Goal: Use online tool/utility

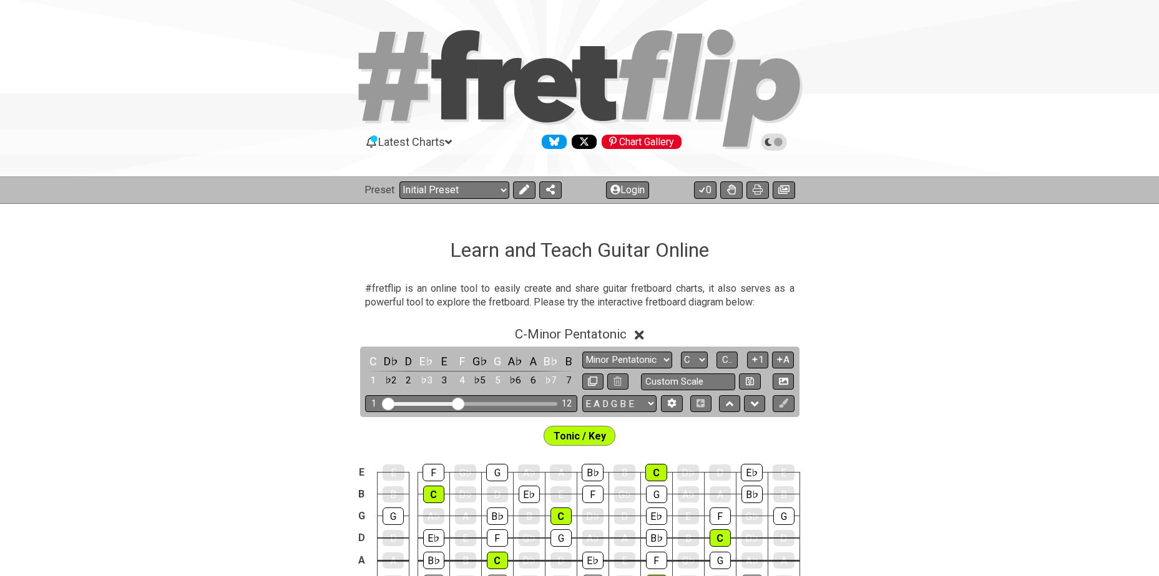
click at [407, 141] on span "Latest Charts" at bounding box center [411, 141] width 67 height 13
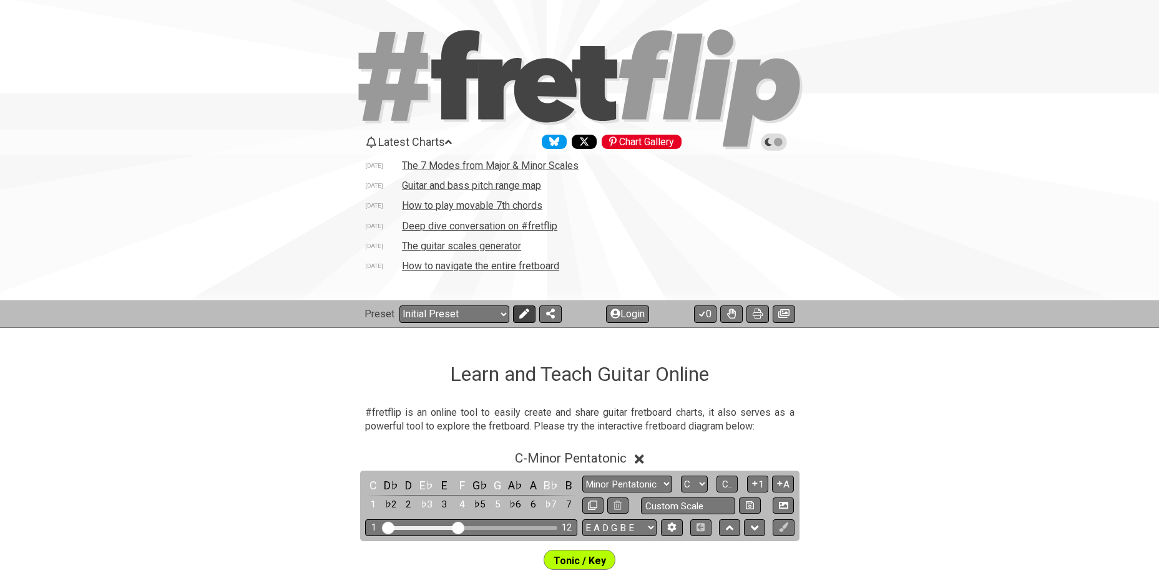
click at [526, 314] on icon at bounding box center [524, 314] width 10 height 10
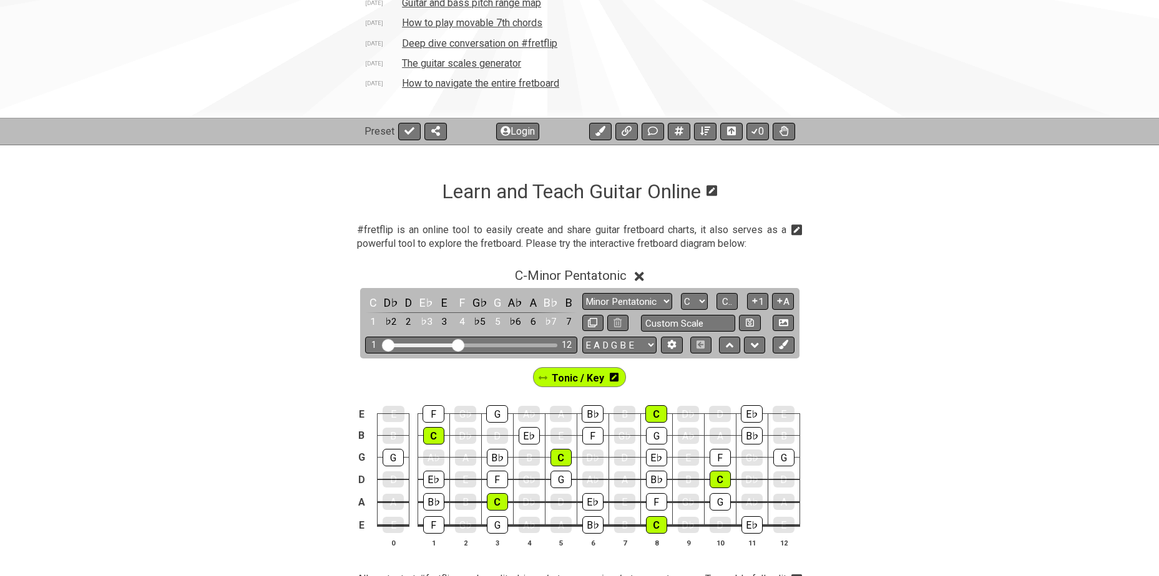
scroll to position [187, 0]
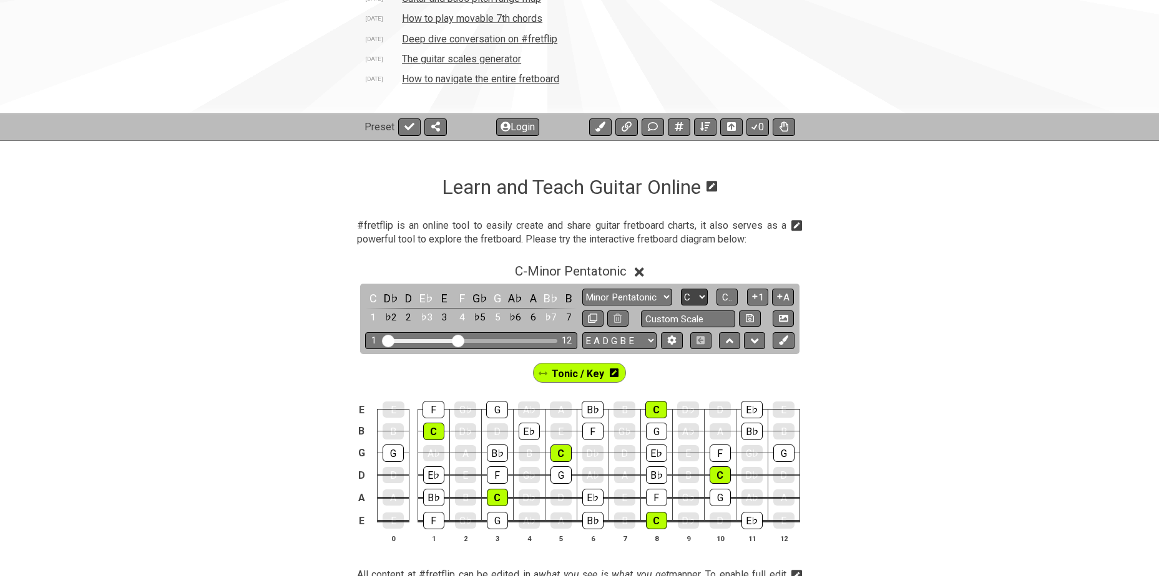
click at [695, 297] on select "A♭ A A♯ B♭ B C C♯ D♭ D D♯ E♭ E F F♯ G♭ G G♯" at bounding box center [694, 297] width 27 height 17
select select "F"
click at [681, 289] on select "A♭ A A♯ B♭ B C C♯ D♭ D D♯ E♭ E F F♯ G♭ G G♯" at bounding box center [694, 297] width 27 height 17
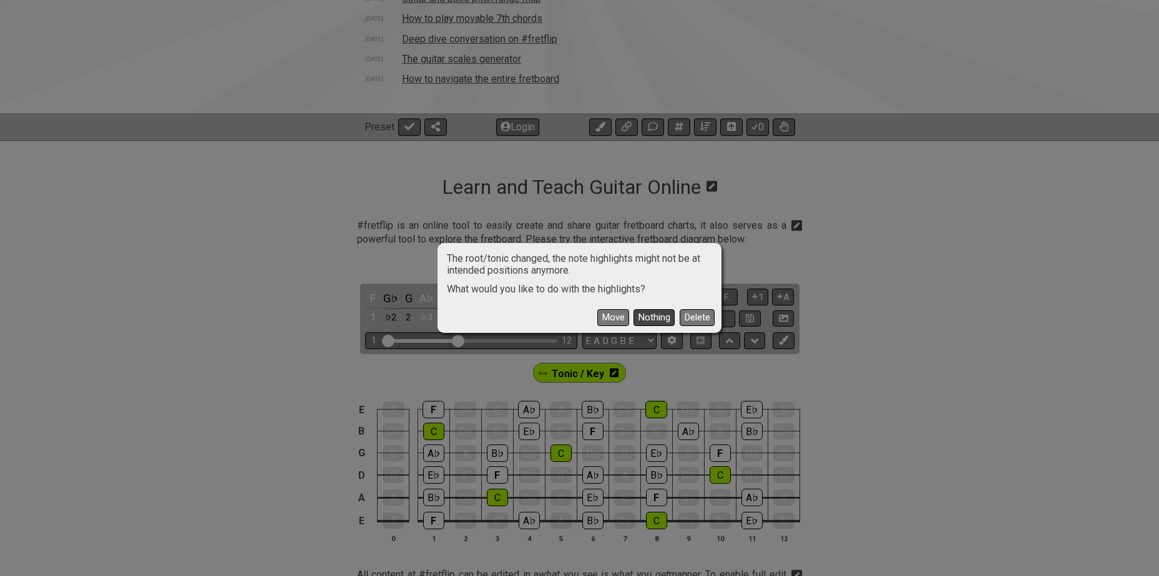
click at [656, 317] on button "Nothing" at bounding box center [653, 317] width 41 height 17
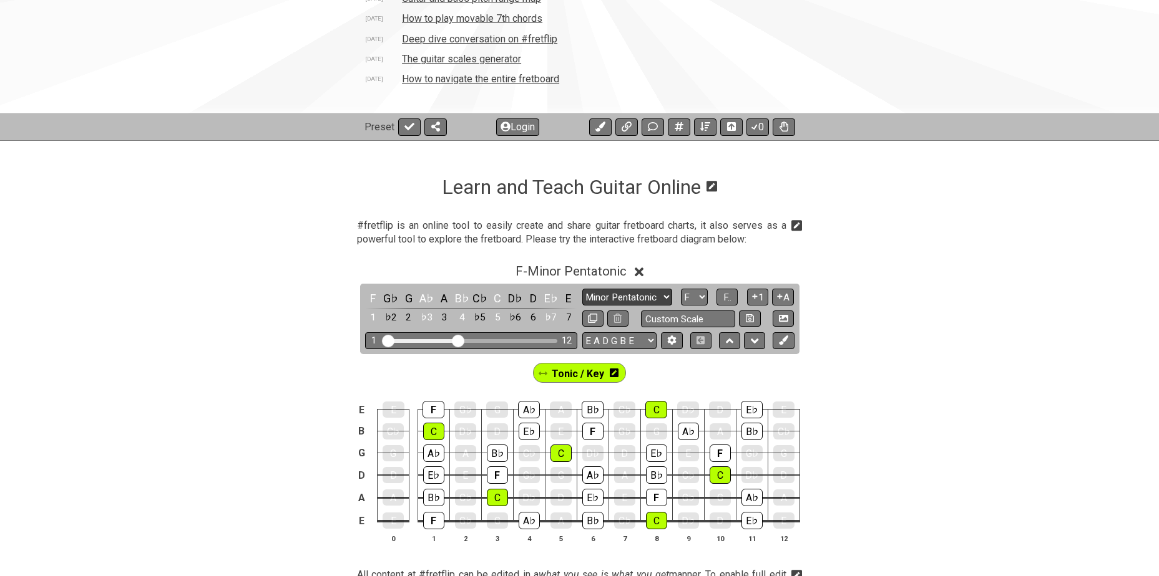
click at [654, 296] on select "Minor Pentatonic Click to edit Minor Pentatonic Major Pentatonic Minor Blues Ma…" at bounding box center [627, 297] width 90 height 17
select select "Minor / Aeolian"
click at [582, 289] on select "Minor Pentatonic Click to edit Minor Pentatonic Major Pentatonic Minor Blues Ma…" at bounding box center [627, 297] width 90 height 17
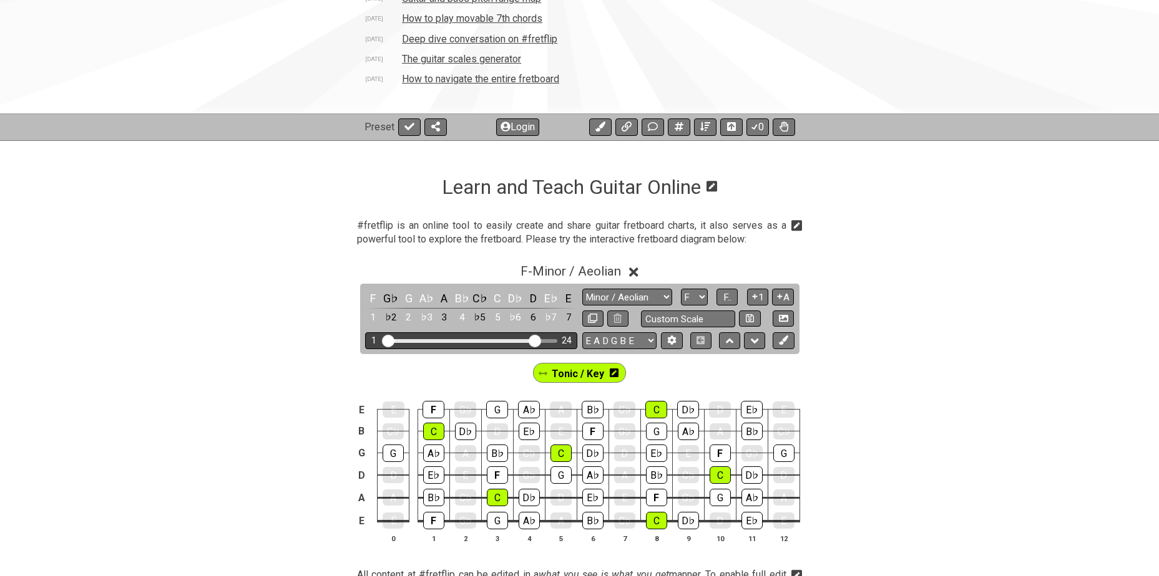
drag, startPoint x: 459, startPoint y: 340, endPoint x: 533, endPoint y: 337, distance: 74.3
click at [533, 340] on input "Visible fret range" at bounding box center [470, 340] width 177 height 0
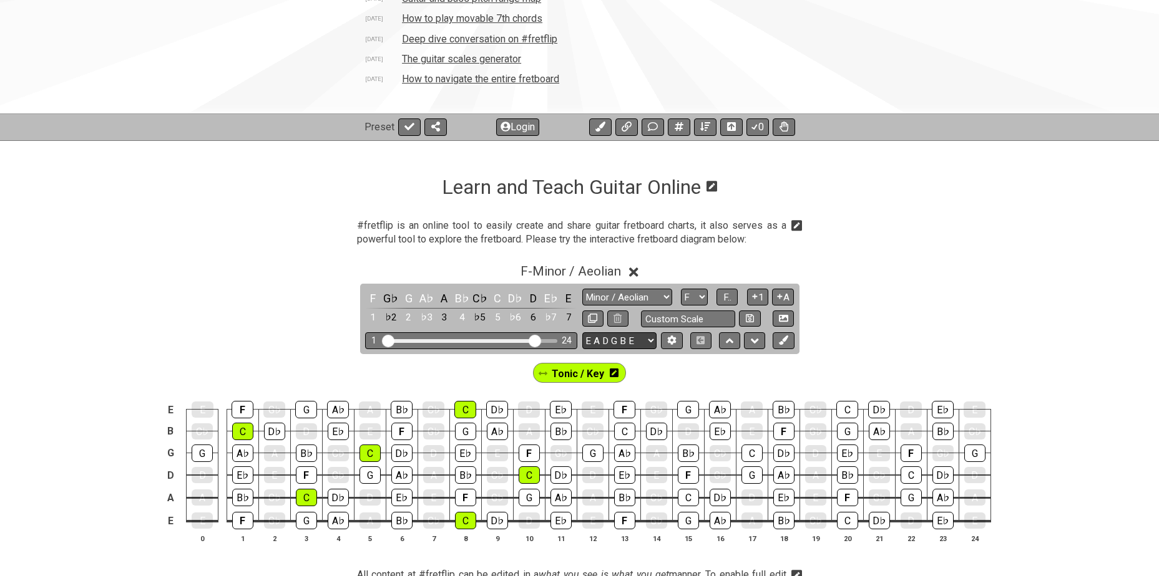
click at [638, 343] on select "E A D G B E E A D G B E E A D G B E B E A D F♯ B A D G C E A D A D G B E E♭ A♭ …" at bounding box center [619, 341] width 74 height 17
select select "A D G C F A D"
click at [582, 333] on select "E A D G B E E A D G B E E A D G B E B E A D F♯ B A D G C E A D A D G B E E♭ A♭ …" at bounding box center [619, 341] width 74 height 17
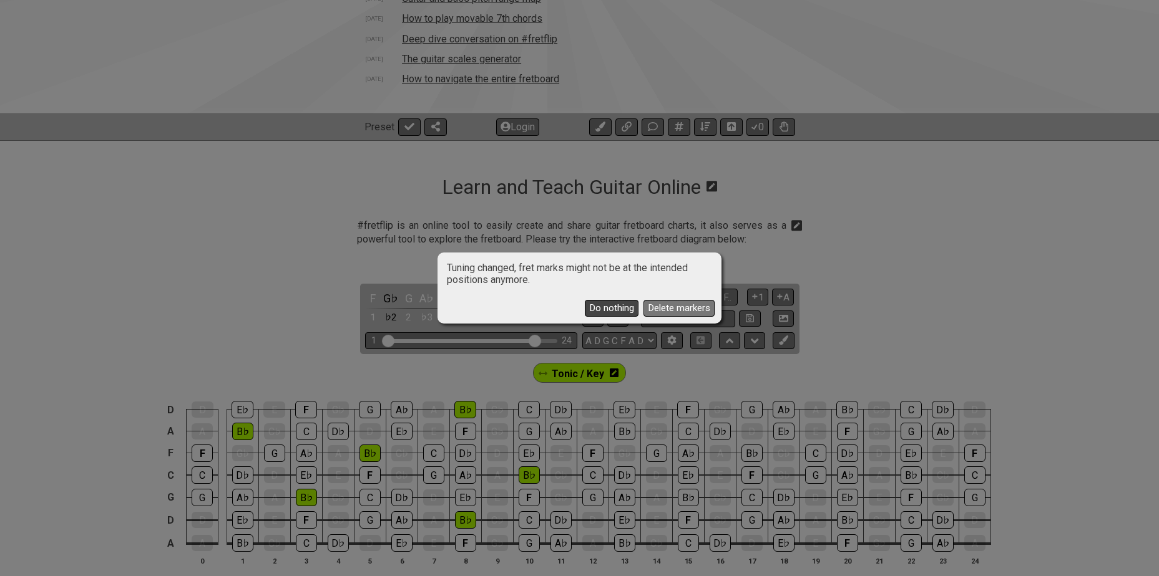
click at [614, 308] on button "Do nothing" at bounding box center [612, 308] width 54 height 17
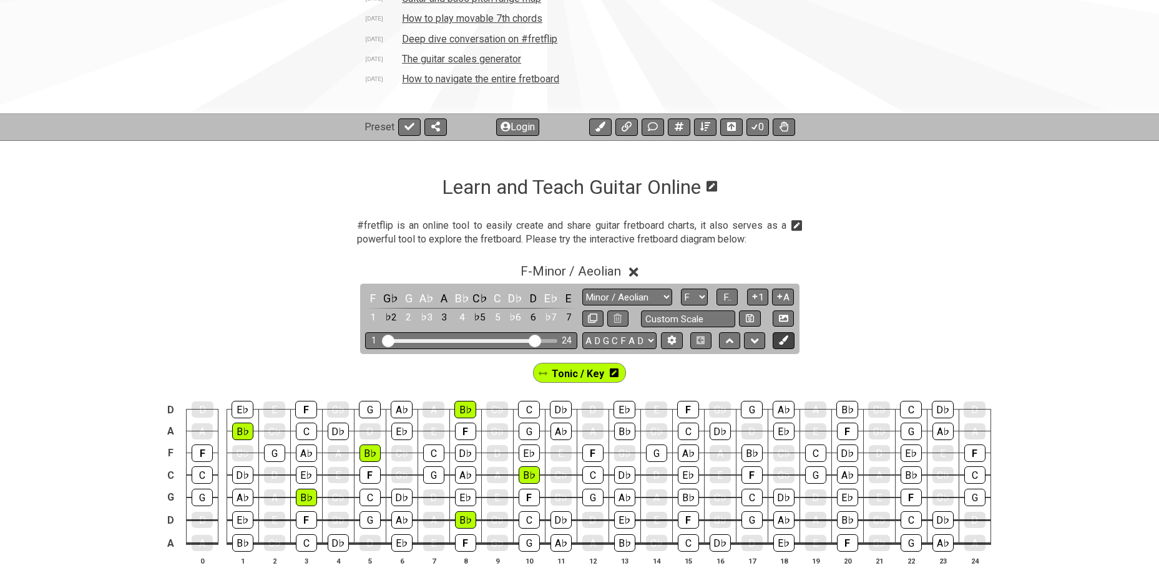
click at [784, 341] on icon at bounding box center [783, 340] width 9 height 9
click at [663, 372] on icon at bounding box center [663, 373] width 9 height 10
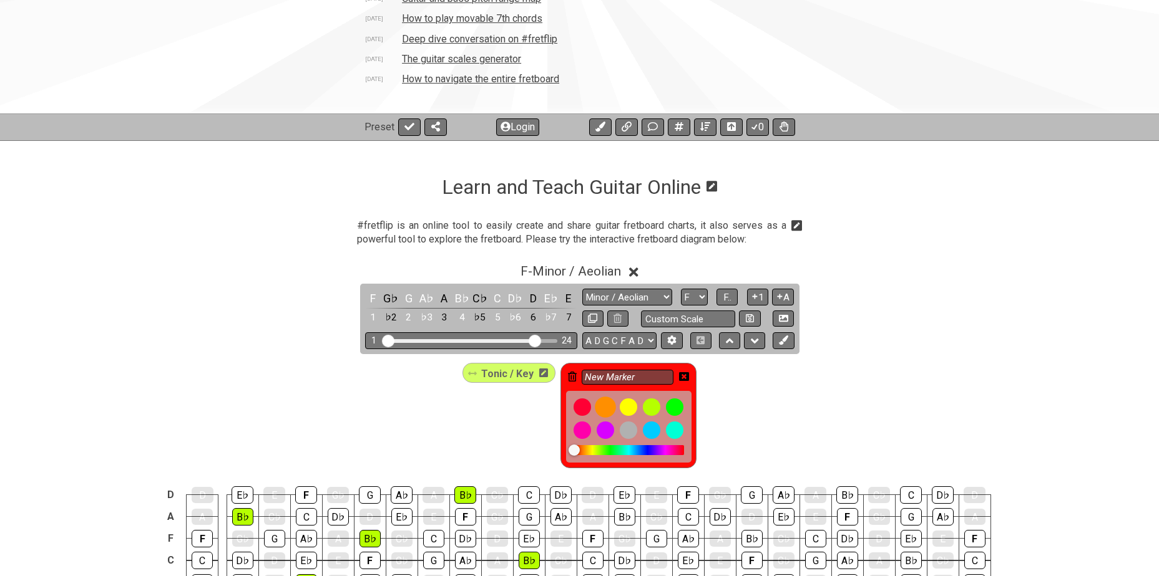
click at [607, 406] on div at bounding box center [605, 407] width 21 height 21
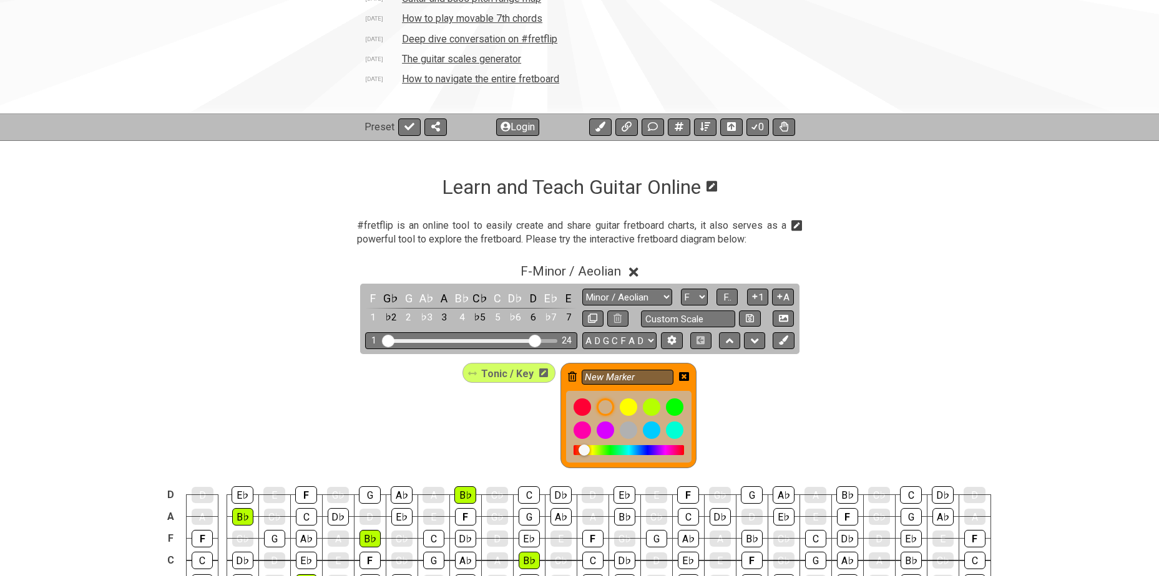
click at [475, 407] on div "Tonic / Key New Marker" at bounding box center [580, 416] width 240 height 110
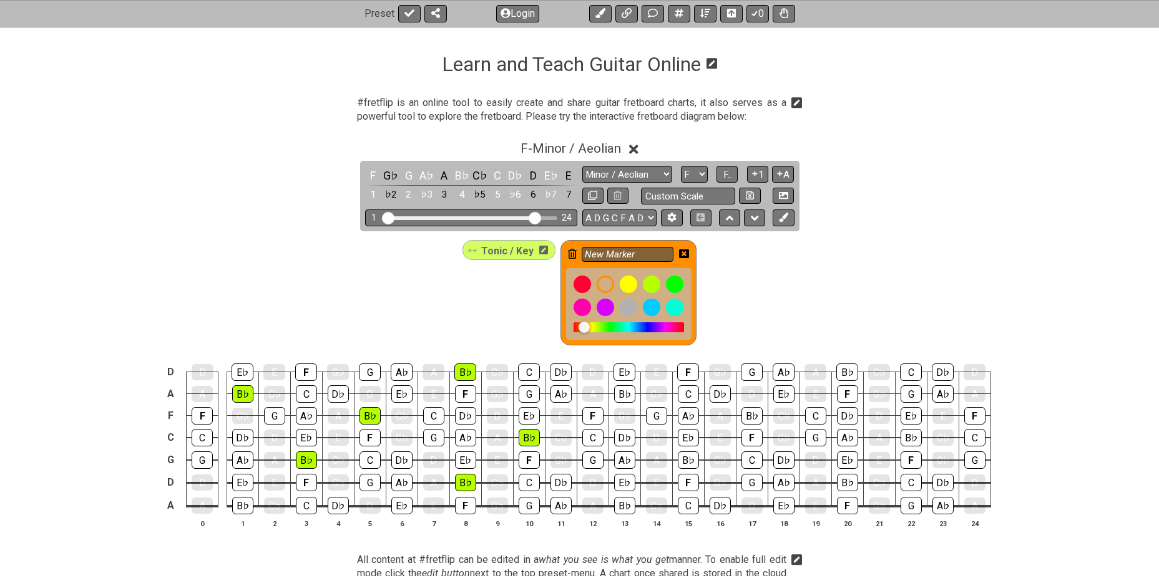
scroll to position [312, 0]
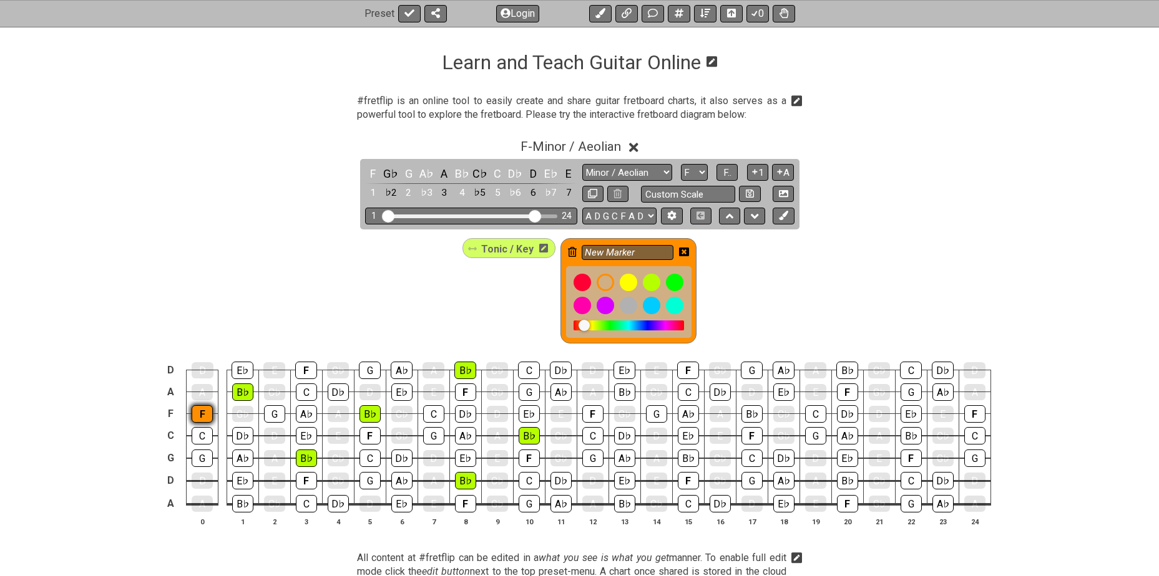
click at [201, 413] on div "F" at bounding box center [202, 414] width 21 height 17
click at [298, 477] on div "F" at bounding box center [306, 480] width 21 height 17
click at [304, 373] on div "F" at bounding box center [306, 370] width 22 height 17
click at [366, 434] on div "F" at bounding box center [369, 435] width 21 height 17
click at [463, 500] on div "F" at bounding box center [465, 503] width 21 height 17
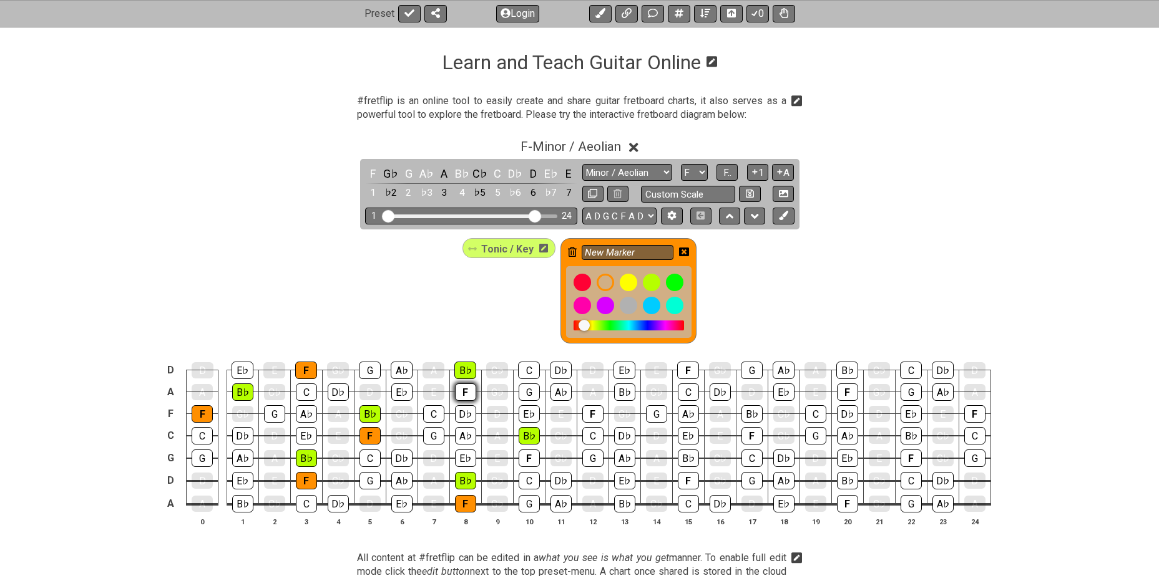
click at [464, 391] on div "F" at bounding box center [465, 392] width 21 height 17
click at [524, 457] on div "F" at bounding box center [528, 458] width 21 height 17
click at [586, 414] on div "F" at bounding box center [592, 414] width 21 height 17
click at [683, 366] on div "F" at bounding box center [688, 370] width 22 height 17
click at [688, 480] on div "F" at bounding box center [688, 480] width 21 height 17
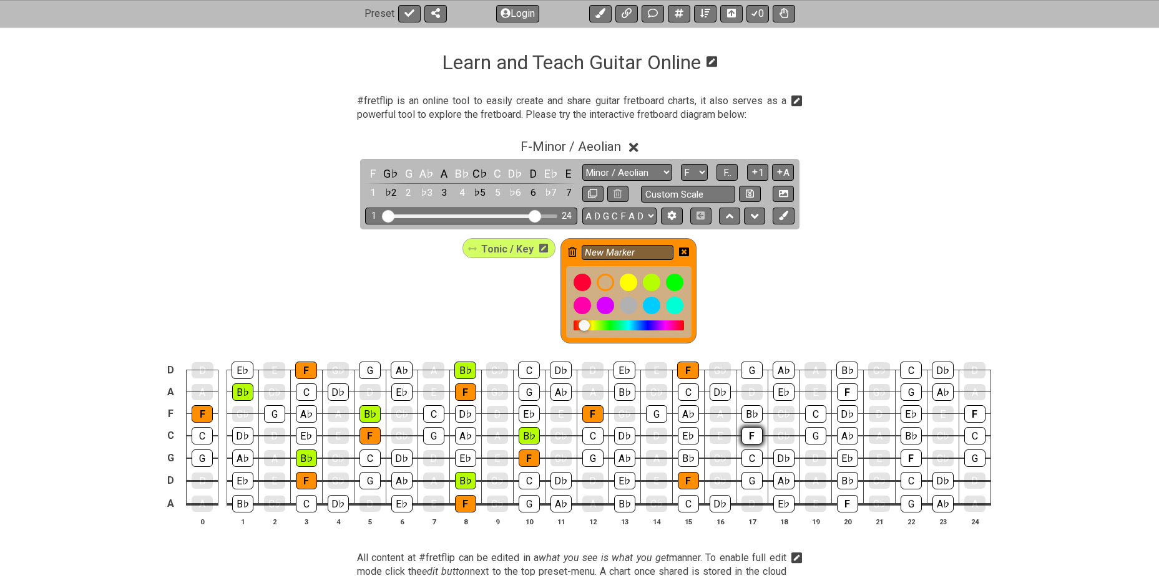
click at [744, 432] on div "F" at bounding box center [751, 435] width 21 height 17
click at [849, 498] on div "F" at bounding box center [847, 503] width 21 height 17
click at [910, 450] on div "F" at bounding box center [910, 458] width 21 height 17
click at [969, 416] on div "F" at bounding box center [974, 414] width 21 height 17
click at [845, 389] on div "F" at bounding box center [847, 392] width 21 height 17
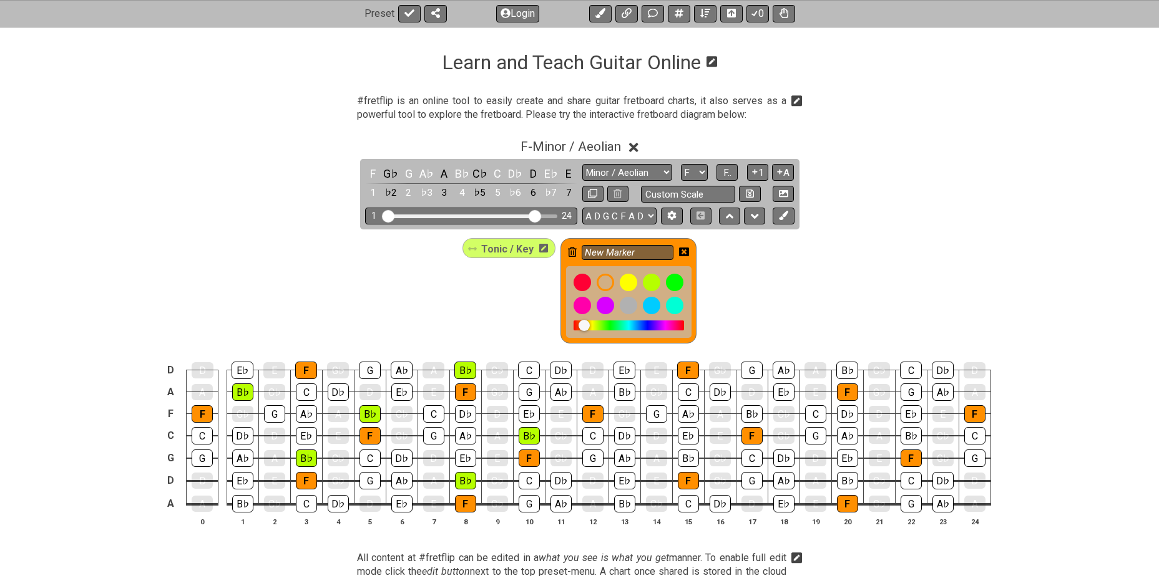
click at [541, 250] on icon at bounding box center [543, 248] width 9 height 10
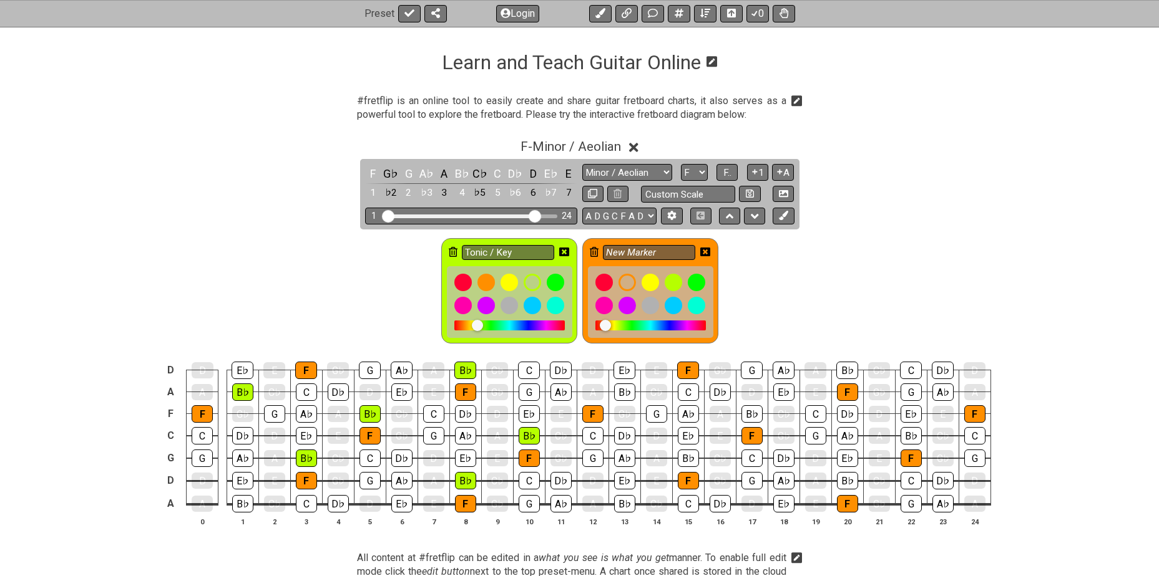
click at [541, 250] on input "Tonic / Key" at bounding box center [508, 253] width 92 height 16
click at [449, 251] on icon at bounding box center [453, 252] width 9 height 10
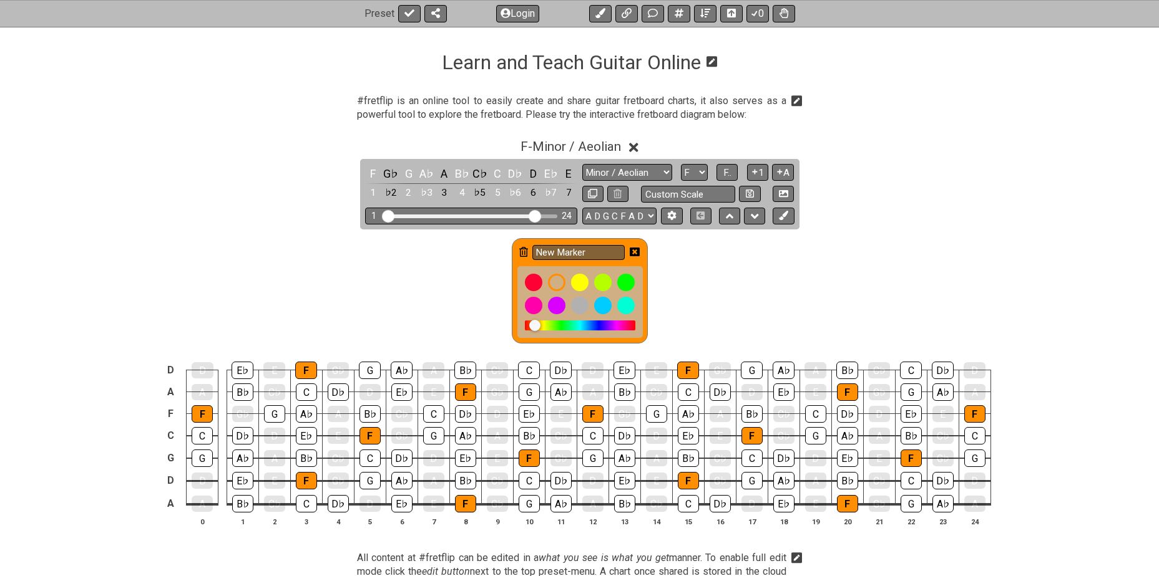
click at [637, 249] on icon at bounding box center [635, 252] width 10 height 9
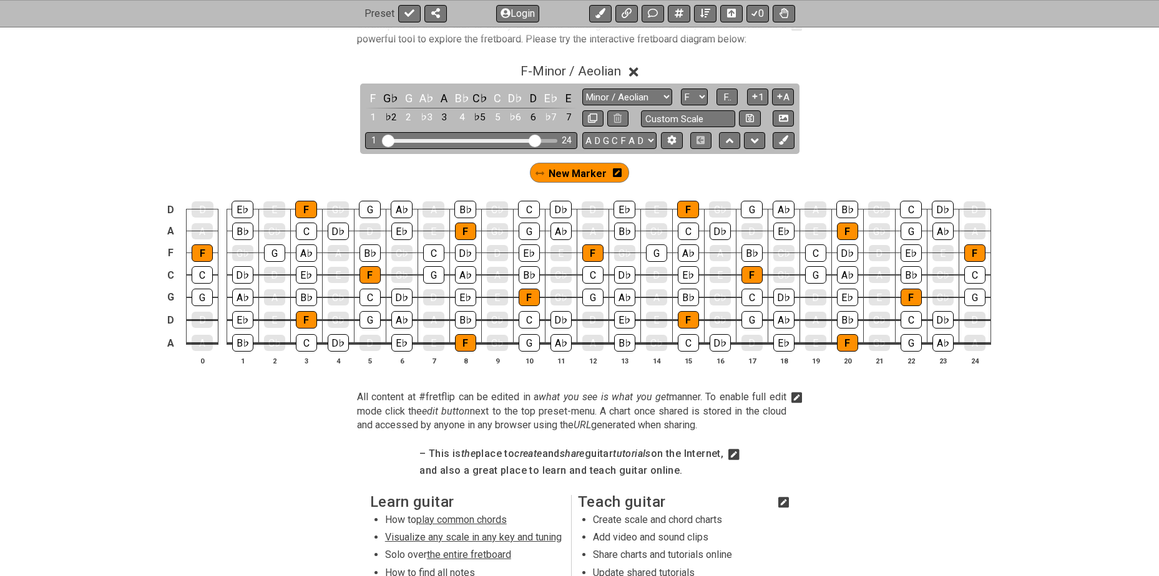
scroll to position [395, 0]
